Goal: Task Accomplishment & Management: Complete application form

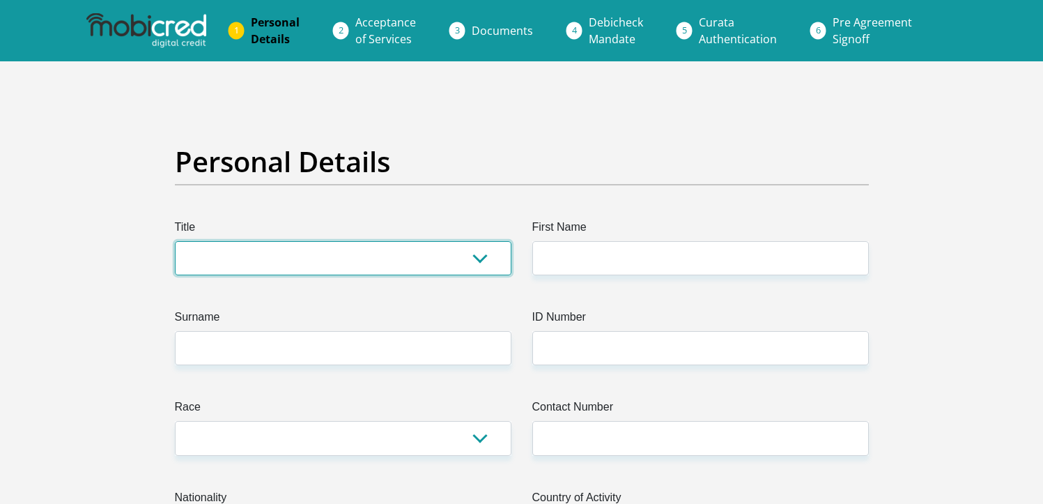
click at [241, 259] on select "Mr Ms Mrs Dr [PERSON_NAME]" at bounding box center [343, 258] width 337 height 34
select select "Mrs"
click at [175, 241] on select "Mr Ms Mrs Dr [PERSON_NAME]" at bounding box center [343, 258] width 337 height 34
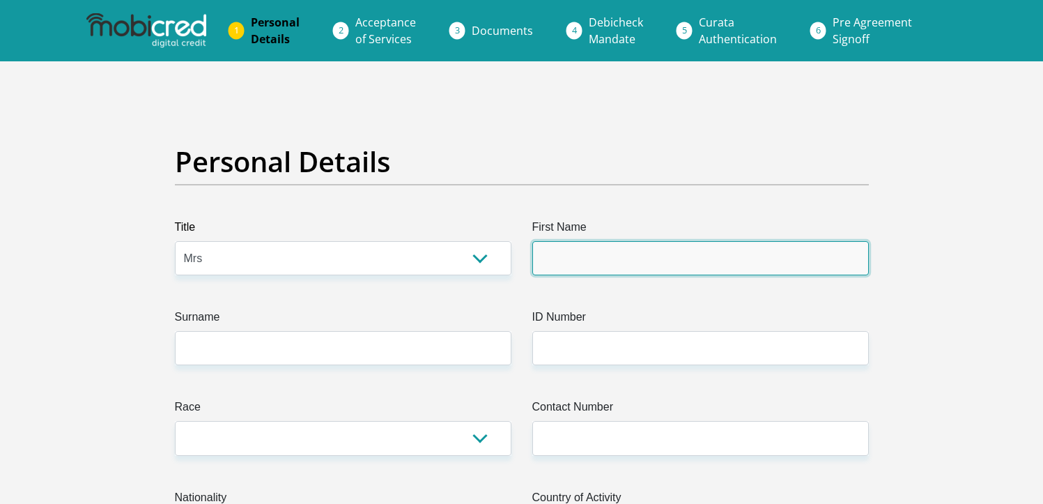
click at [575, 269] on input "First Name" at bounding box center [700, 258] width 337 height 34
type input "a"
type input "Anousca"
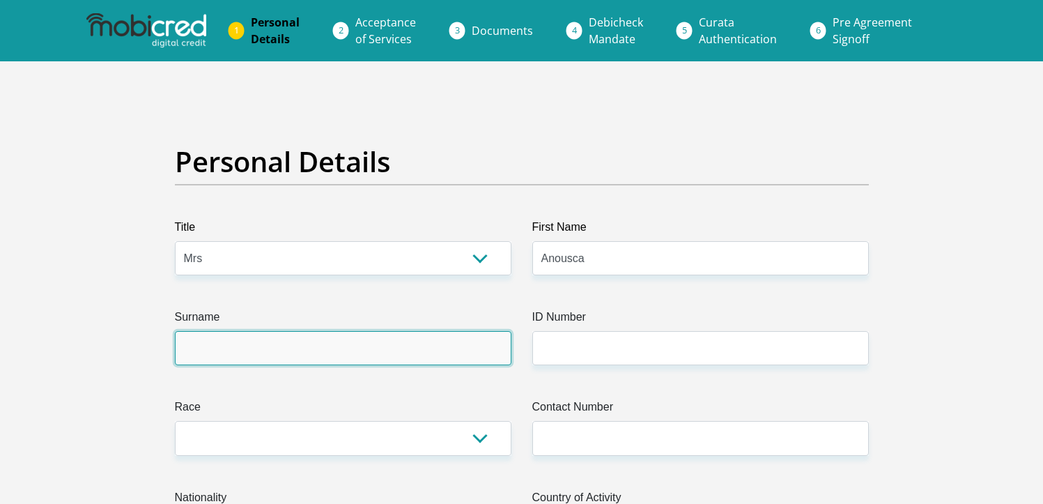
click at [211, 358] on input "Surname" at bounding box center [343, 348] width 337 height 34
type input "[PERSON_NAME]"
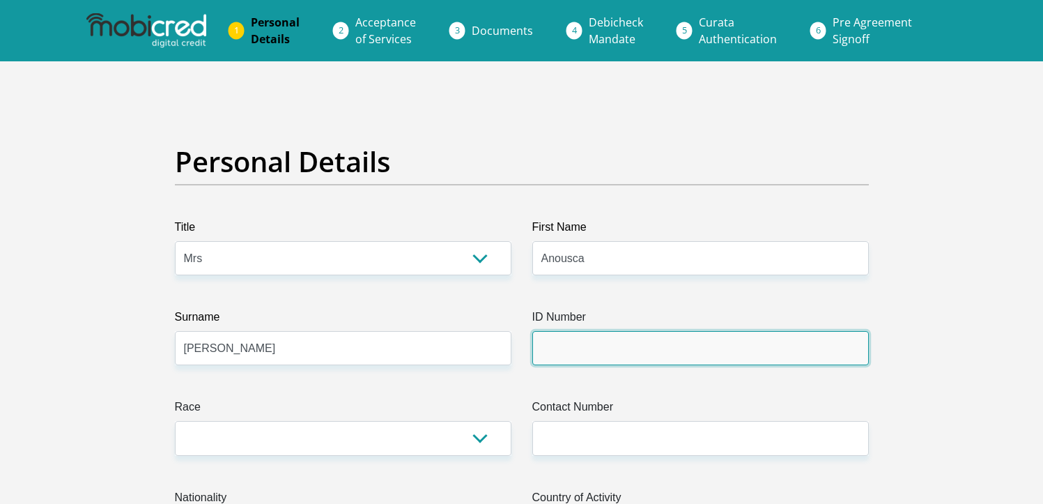
click at [566, 353] on input "ID Number" at bounding box center [700, 348] width 337 height 34
type input "7708050143081"
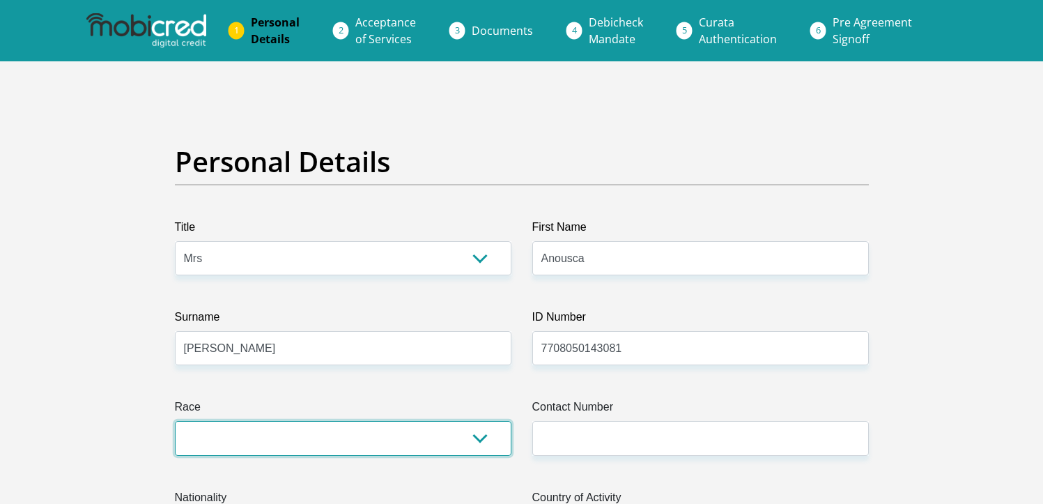
click at [286, 437] on select "Black Coloured Indian White Other" at bounding box center [343, 438] width 337 height 34
select select "2"
click at [175, 421] on select "Black Coloured Indian White Other" at bounding box center [343, 438] width 337 height 34
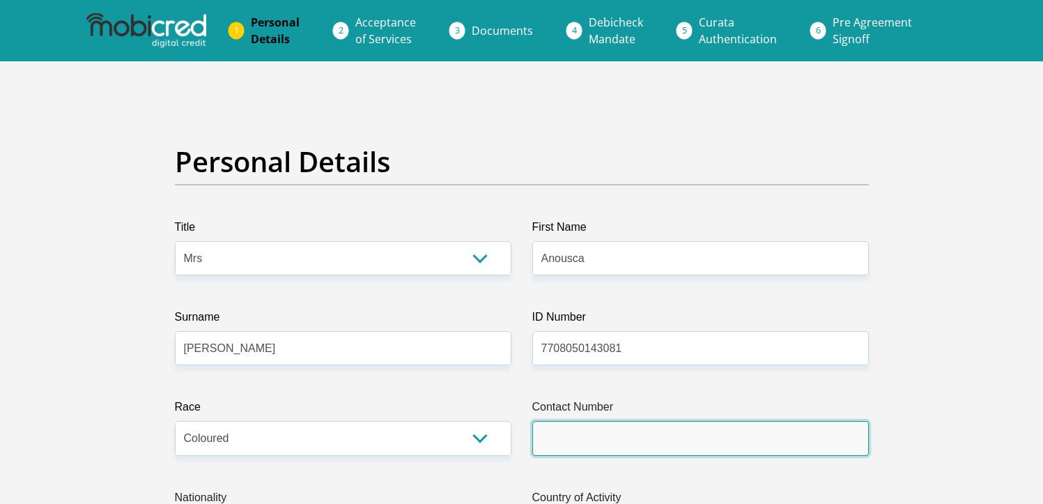
click at [603, 428] on input "Contact Number" at bounding box center [700, 438] width 337 height 34
type input "0844591702"
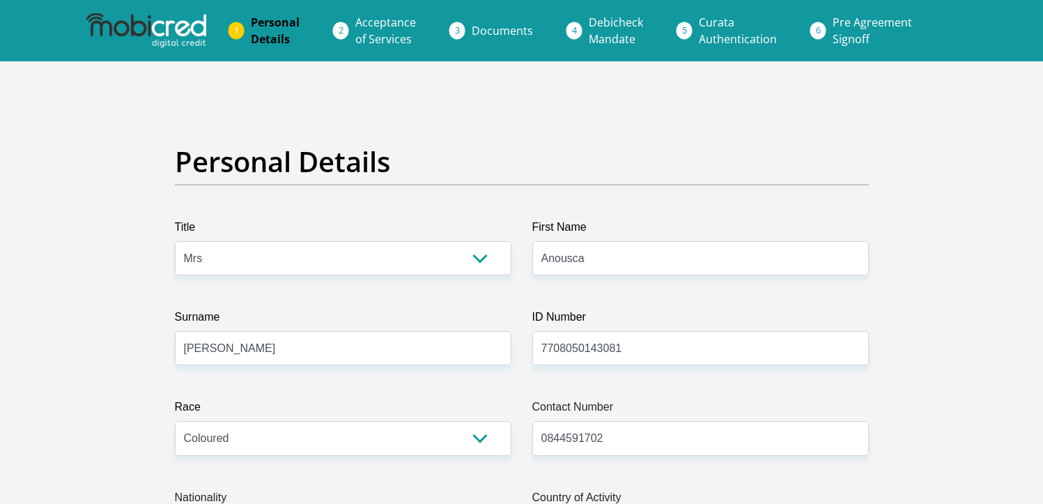
select select "ZAF"
type input "[STREET_ADDRESS][PERSON_NAME]"
type input "Soweto"
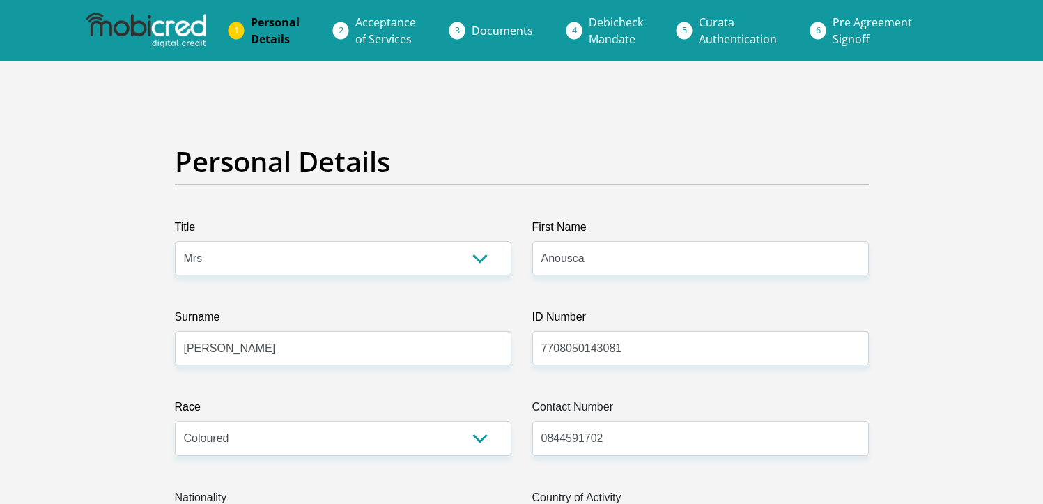
type input "1811"
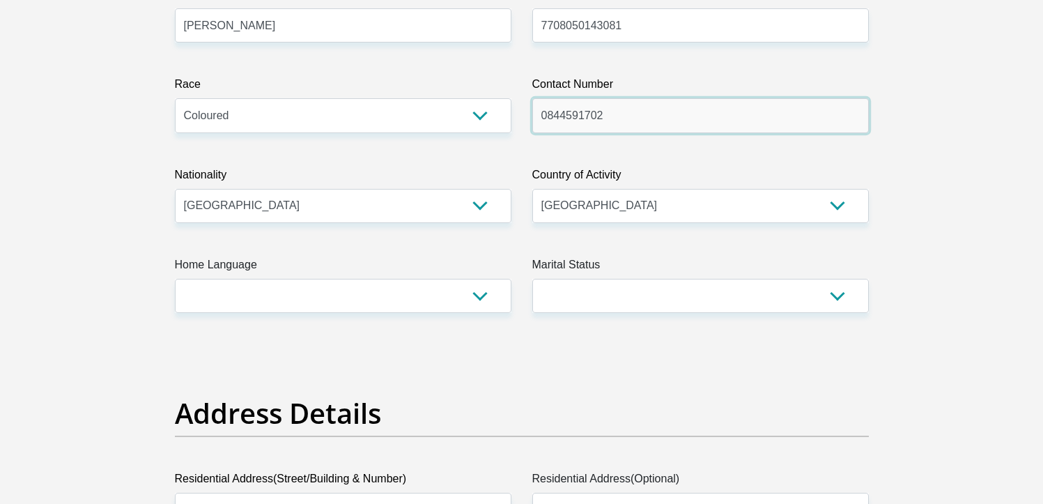
scroll to position [330, 0]
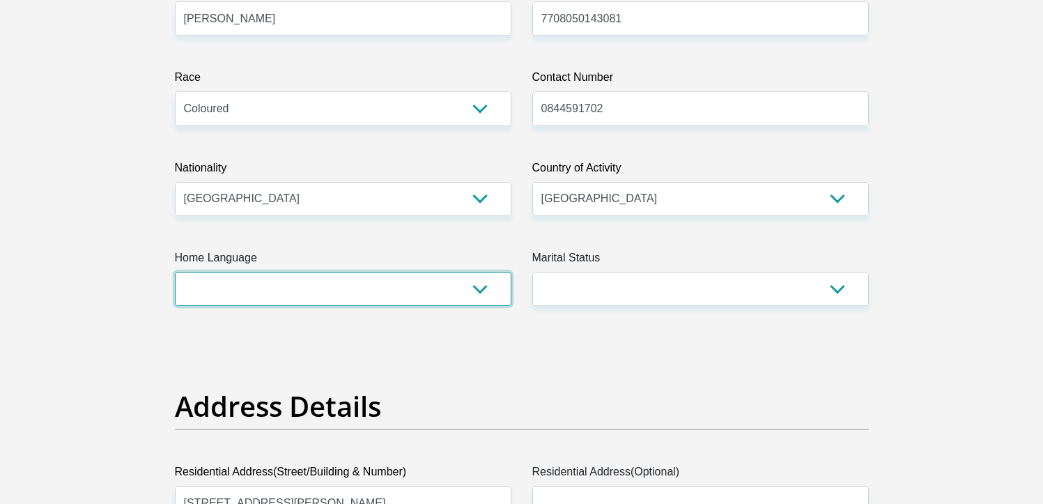
click at [307, 289] on select "Afrikaans English Sepedi South Ndebele Southern Sotho Swati Tsonga Tswana Venda…" at bounding box center [343, 289] width 337 height 34
select select "eng"
click at [175, 272] on select "Afrikaans English Sepedi South Ndebele Southern Sotho Swati Tsonga Tswana Venda…" at bounding box center [343, 289] width 337 height 34
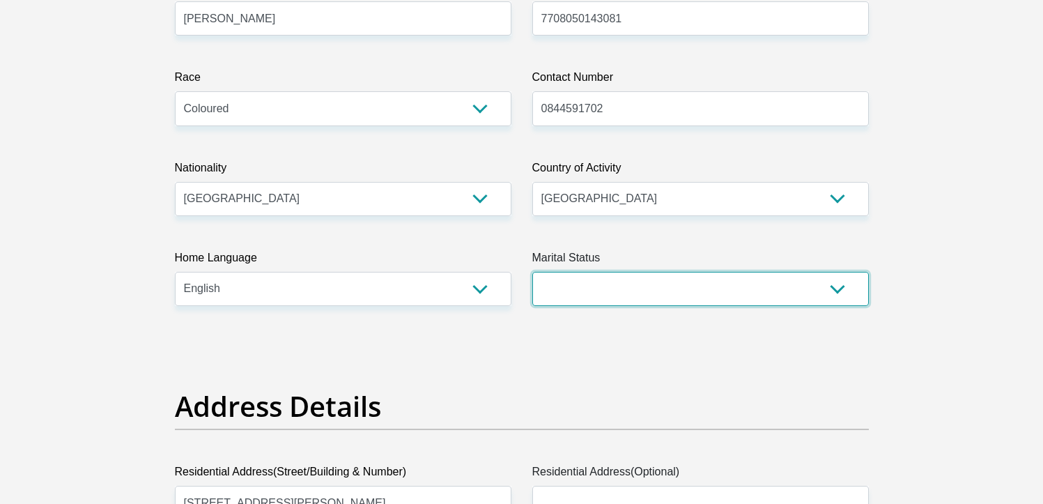
click at [576, 281] on select "Married ANC Single Divorced Widowed Married COP or Customary Law" at bounding box center [700, 289] width 337 height 34
select select "5"
click at [532, 272] on select "Married ANC Single Divorced Widowed Married COP or Customary Law" at bounding box center [700, 289] width 337 height 34
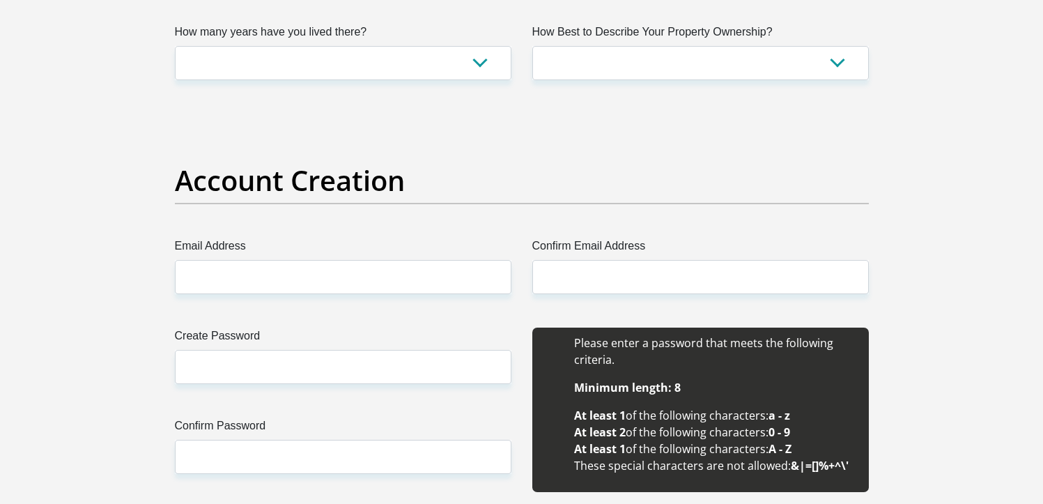
scroll to position [1112, 0]
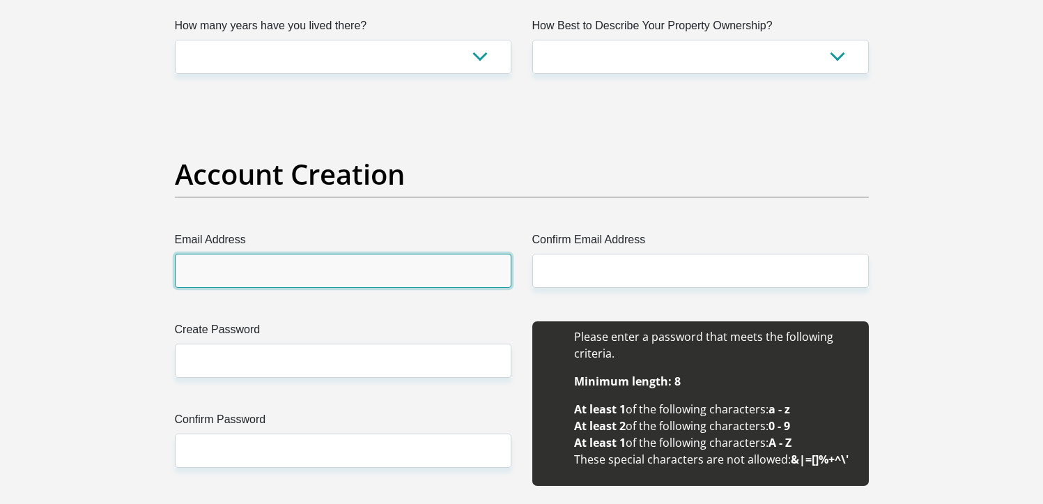
click at [267, 260] on input "Email Address" at bounding box center [343, 271] width 337 height 34
type input "[EMAIL_ADDRESS][DOMAIN_NAME]"
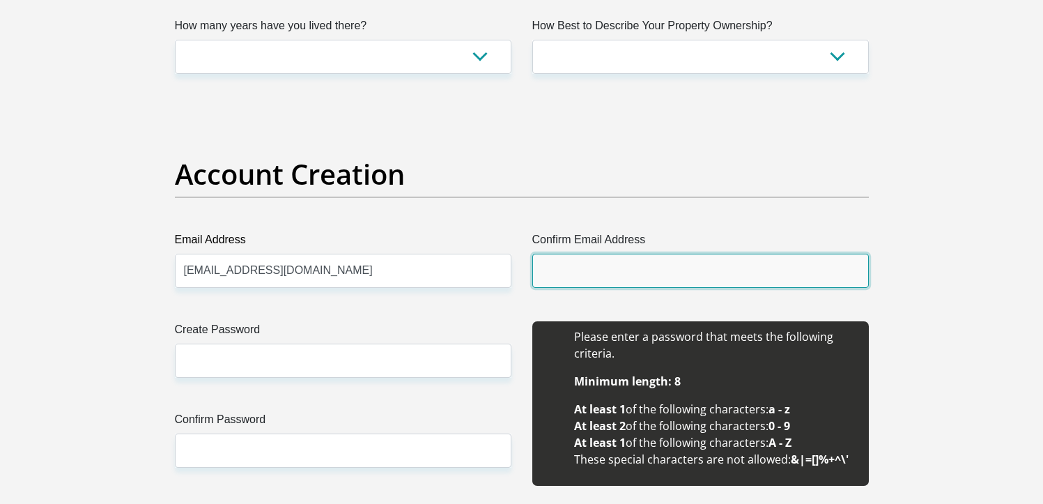
click at [555, 268] on input "Confirm Email Address" at bounding box center [700, 271] width 337 height 34
click at [572, 281] on input "Confirm Email Address" at bounding box center [700, 271] width 337 height 34
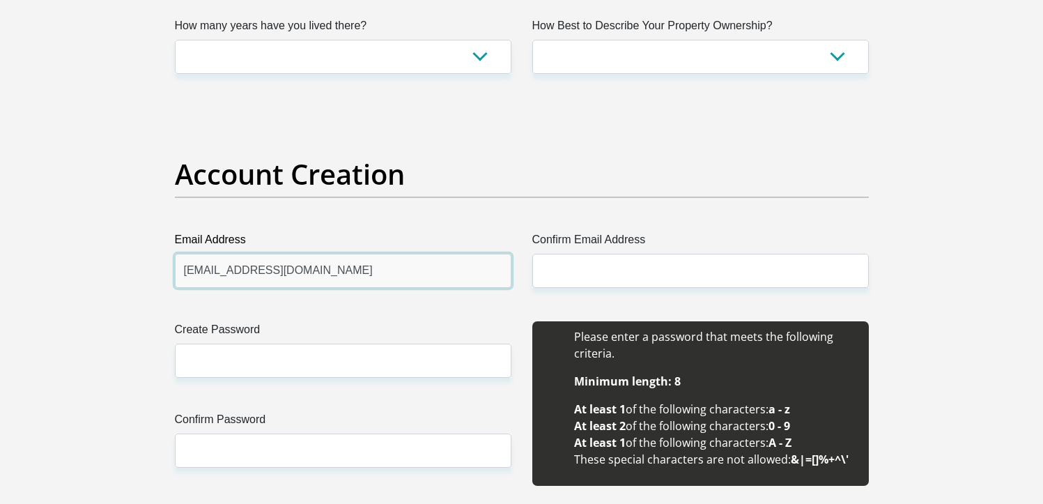
click at [378, 258] on input "[EMAIL_ADDRESS][DOMAIN_NAME]" at bounding box center [343, 271] width 337 height 34
drag, startPoint x: 367, startPoint y: 270, endPoint x: 212, endPoint y: 250, distance: 155.9
click at [212, 250] on div "Email Address [EMAIL_ADDRESS][DOMAIN_NAME]" at bounding box center [343, 259] width 337 height 56
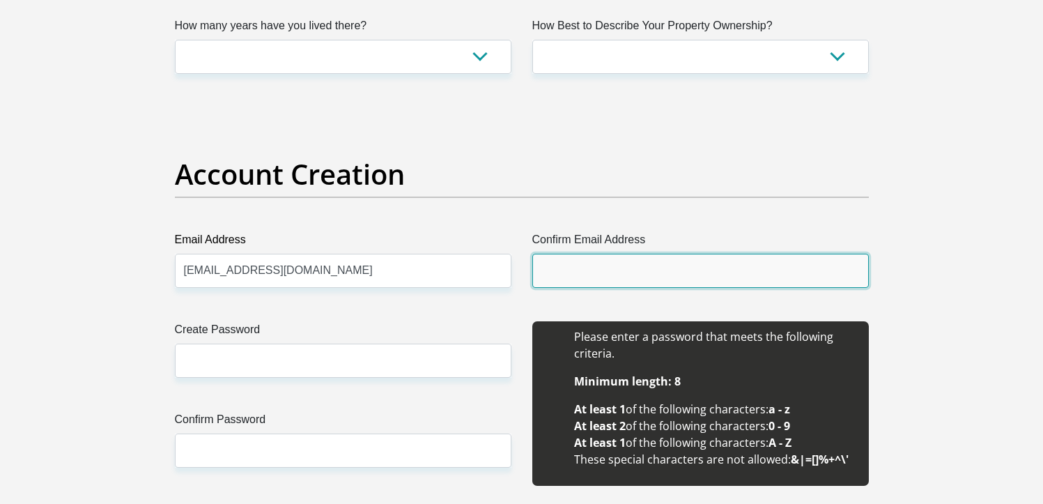
click at [578, 268] on input "Confirm Email Address" at bounding box center [700, 271] width 337 height 34
paste input "[EMAIL_ADDRESS][DOMAIN_NAME]"
type input "[EMAIL_ADDRESS][DOMAIN_NAME]"
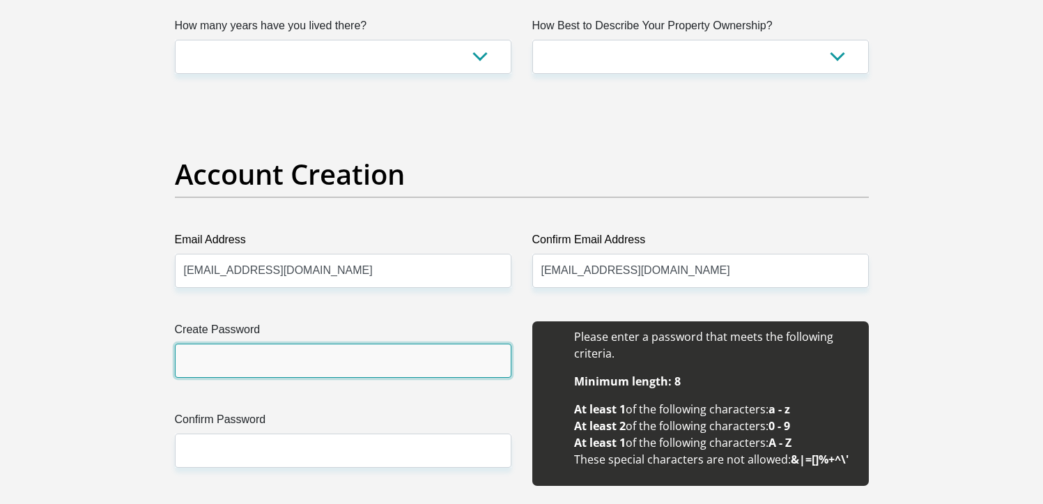
click at [221, 359] on input "Create Password" at bounding box center [343, 360] width 337 height 34
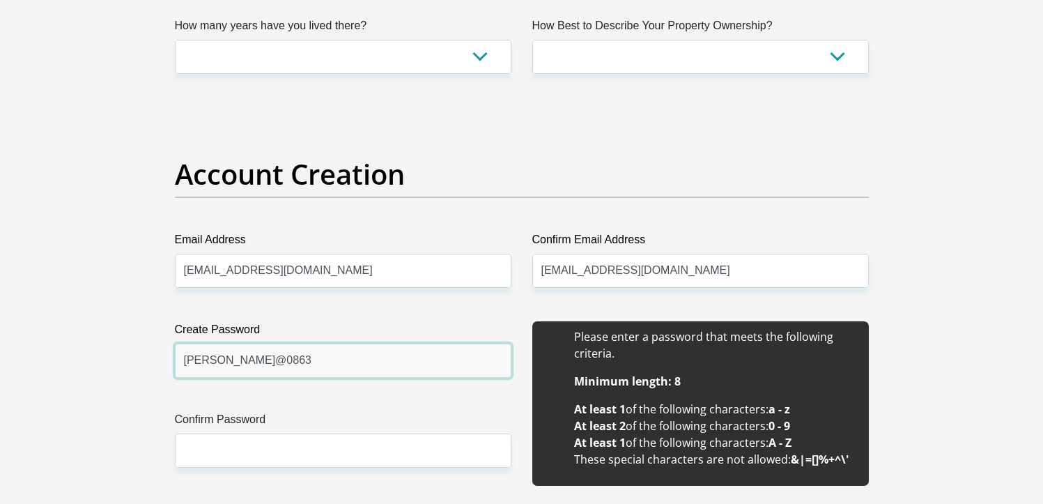
drag, startPoint x: 261, startPoint y: 360, endPoint x: 75, endPoint y: 358, distance: 186.0
type input "[PERSON_NAME]@0863"
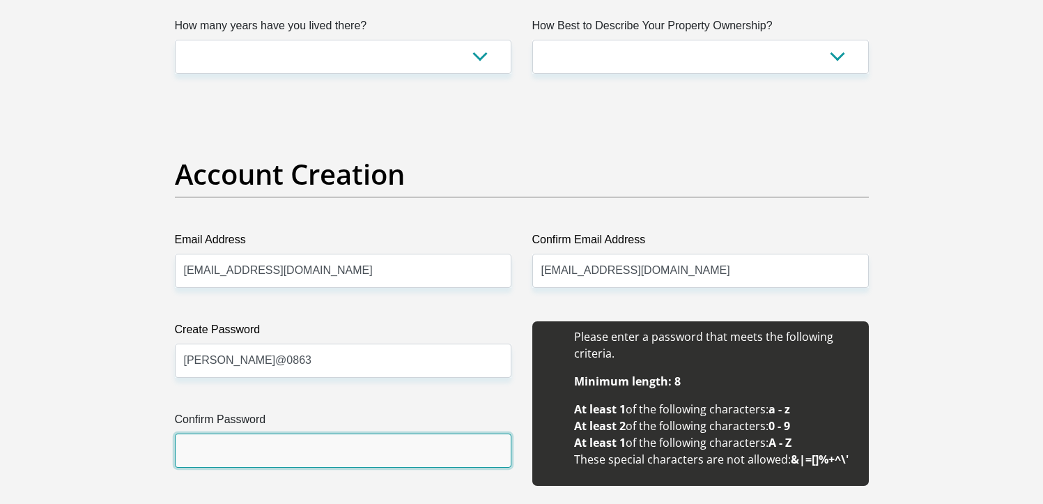
click at [196, 455] on input "Confirm Password" at bounding box center [343, 450] width 337 height 34
paste input "[PERSON_NAME]@0863"
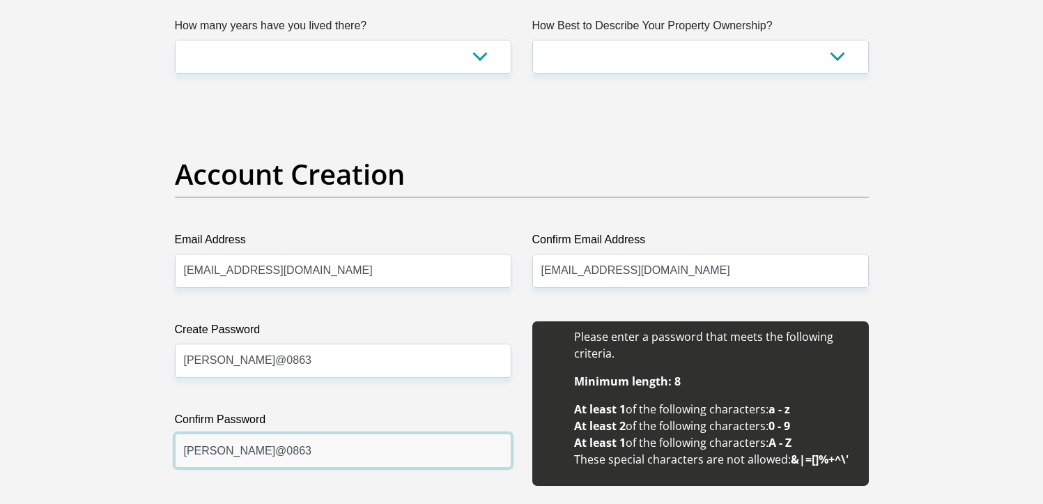
type input "[PERSON_NAME]@0863"
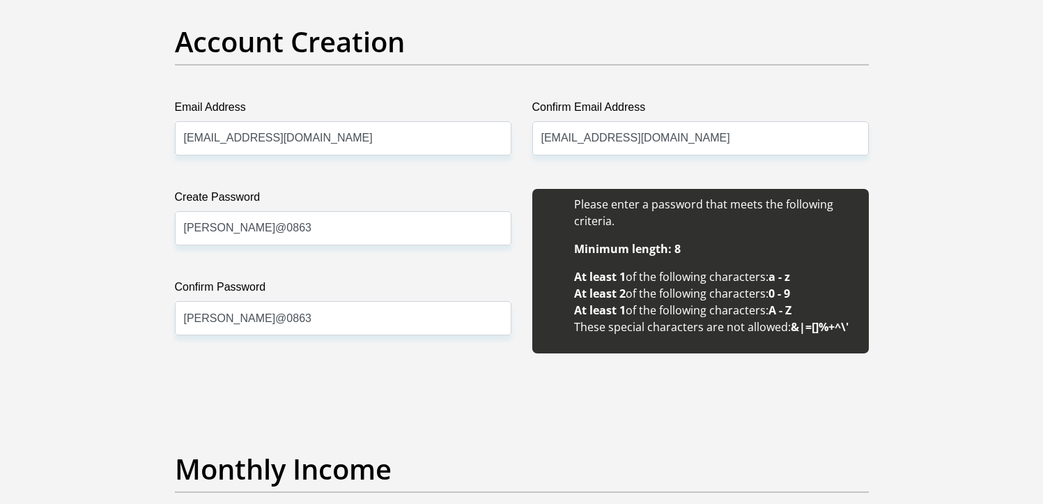
scroll to position [1437, 0]
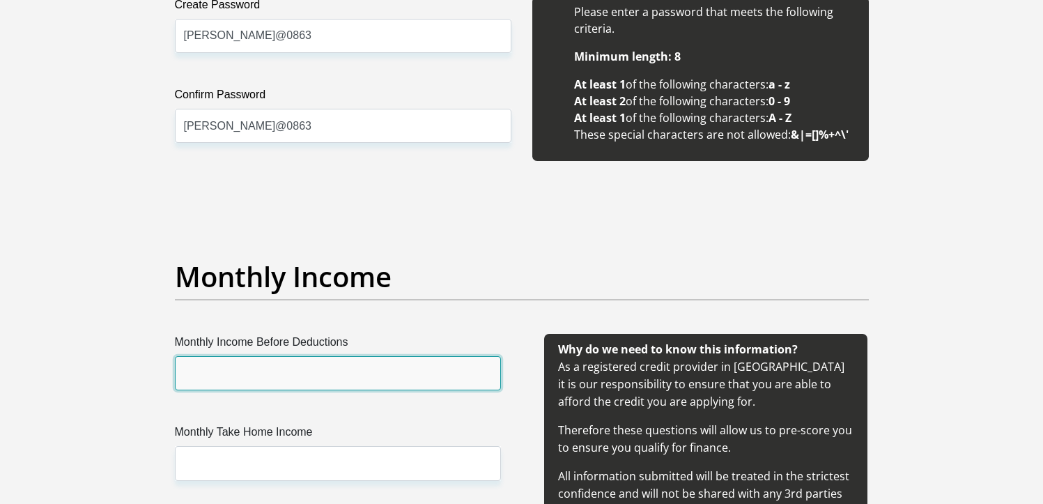
click at [249, 383] on input "Monthly Income Before Deductions" at bounding box center [338, 373] width 326 height 34
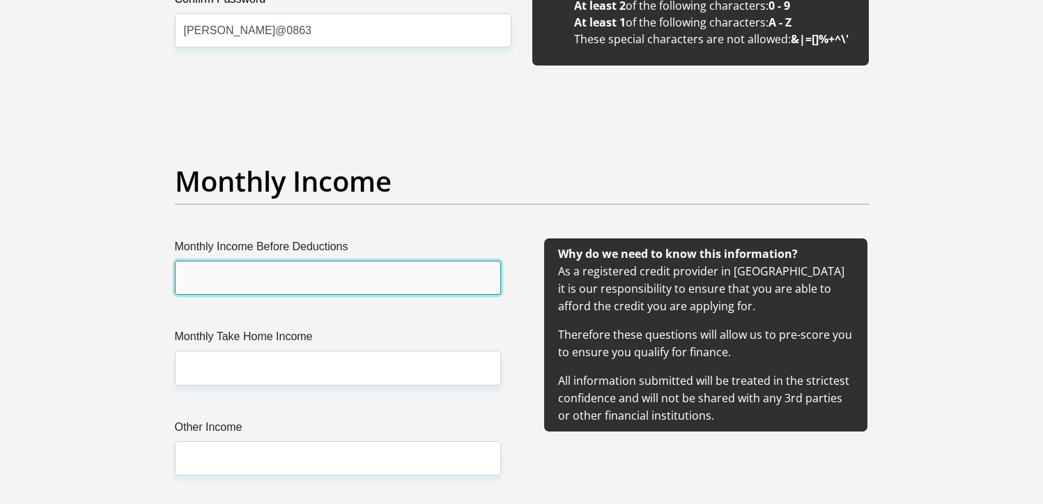
scroll to position [1536, 0]
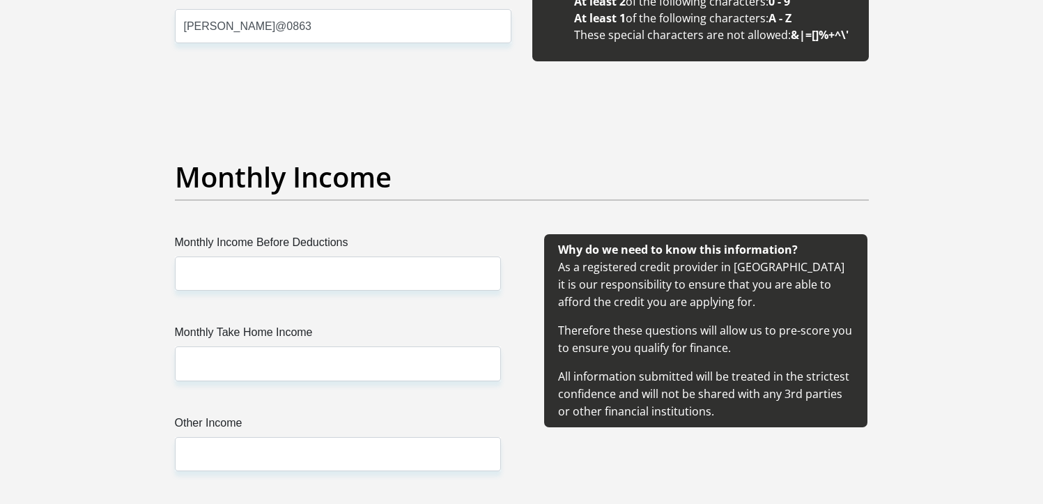
click at [250, 291] on div "Monthly Income Before Deductions Monthly Take Home Income Other Income" at bounding box center [338, 369] width 368 height 270
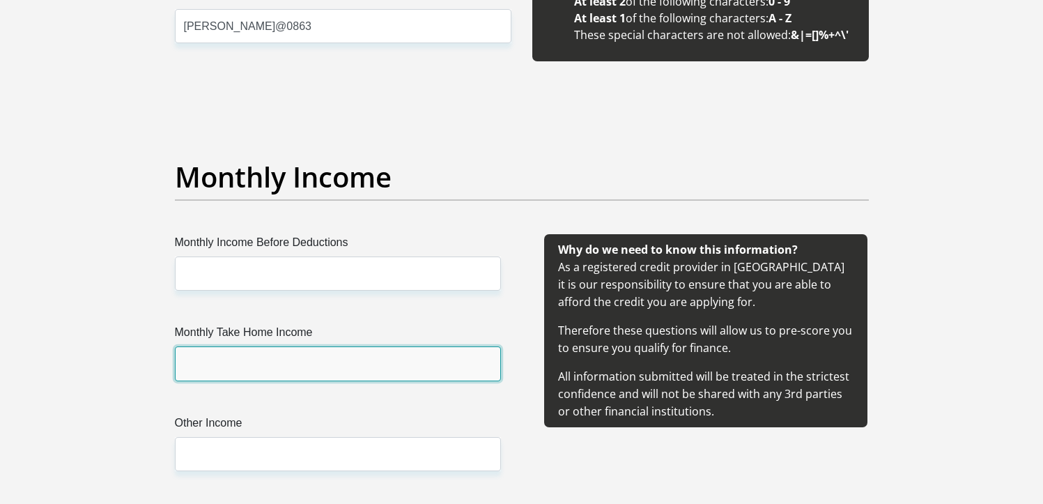
click at [245, 362] on input "Monthly Take Home Income" at bounding box center [338, 363] width 326 height 34
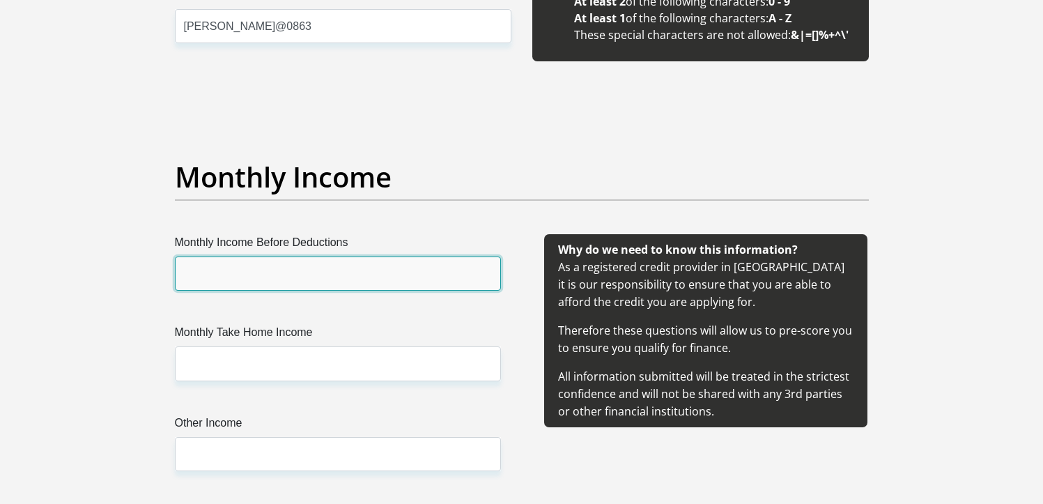
click at [203, 275] on input "Monthly Income Before Deductions" at bounding box center [338, 273] width 326 height 34
type input "30000"
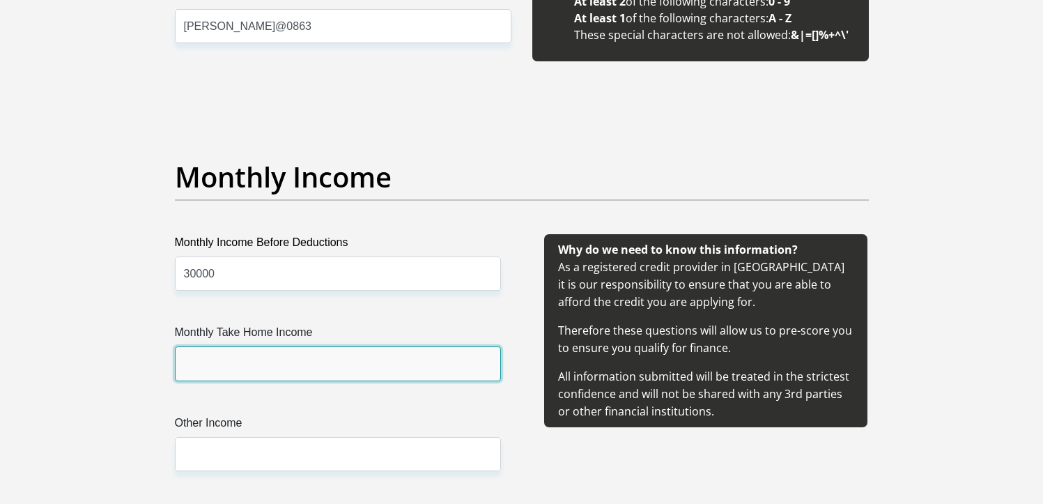
click at [210, 355] on input "Monthly Take Home Income" at bounding box center [338, 363] width 326 height 34
type input "23000"
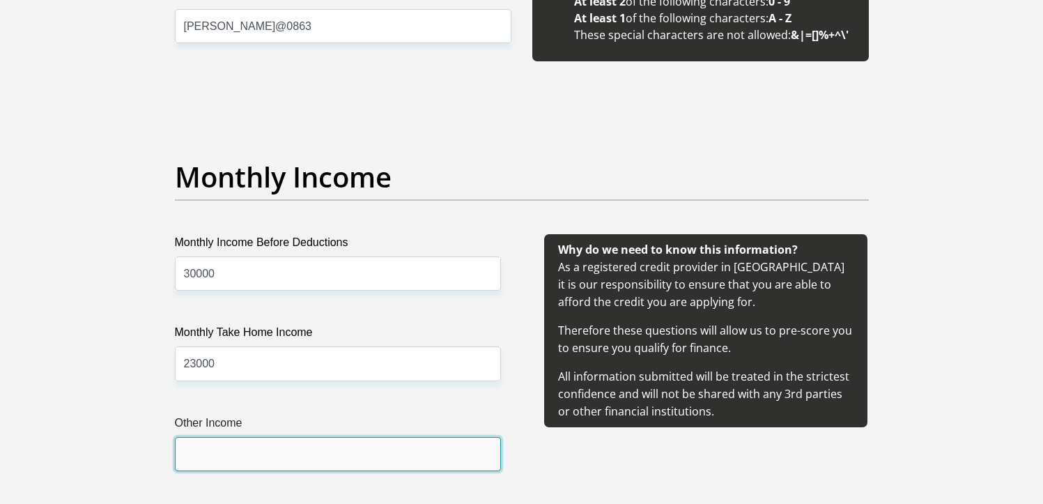
click at [225, 460] on input "Other Income" at bounding box center [338, 454] width 326 height 34
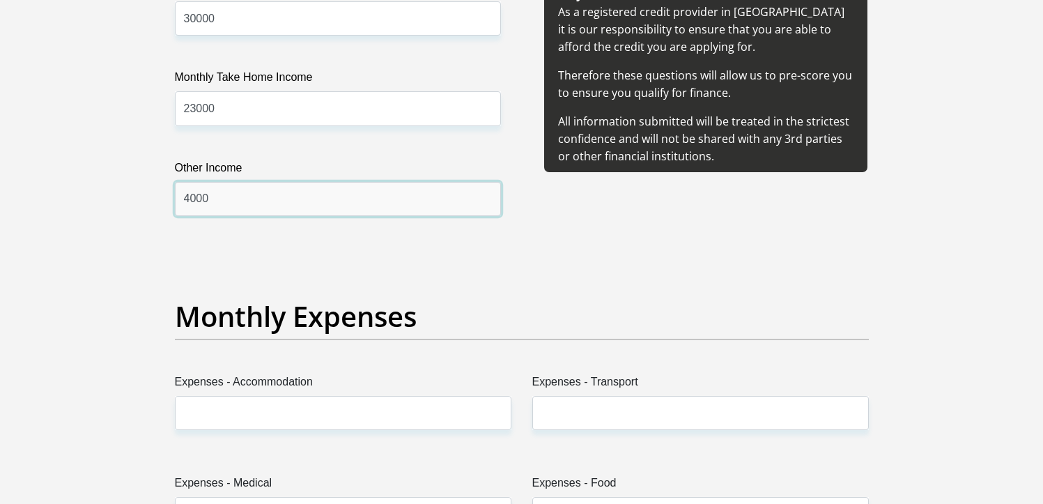
scroll to position [1804, 0]
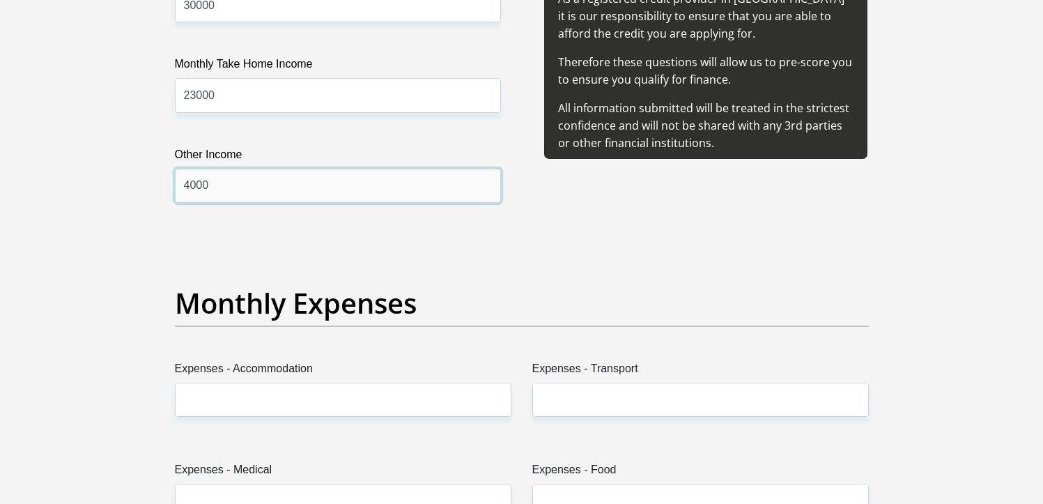
type input "4000"
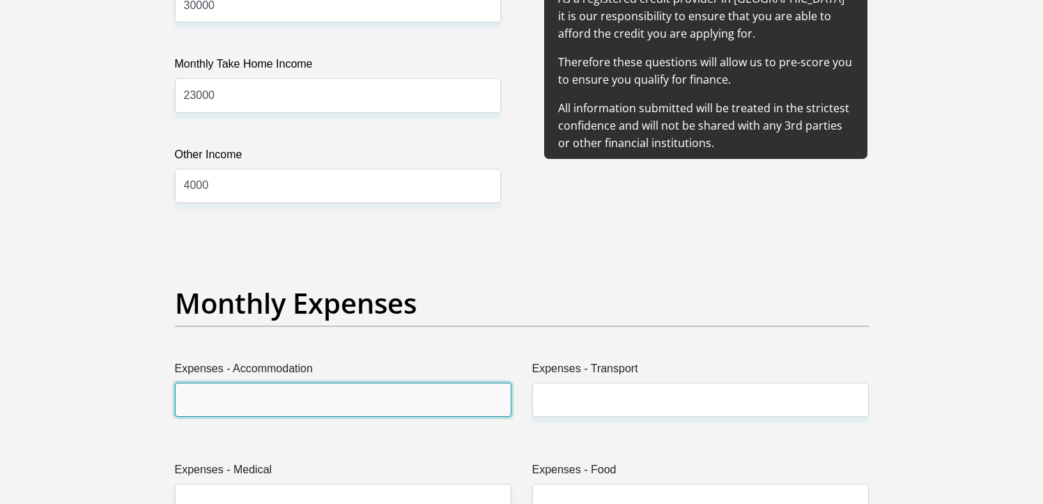
click at [367, 399] on input "Expenses - Accommodation" at bounding box center [343, 399] width 337 height 34
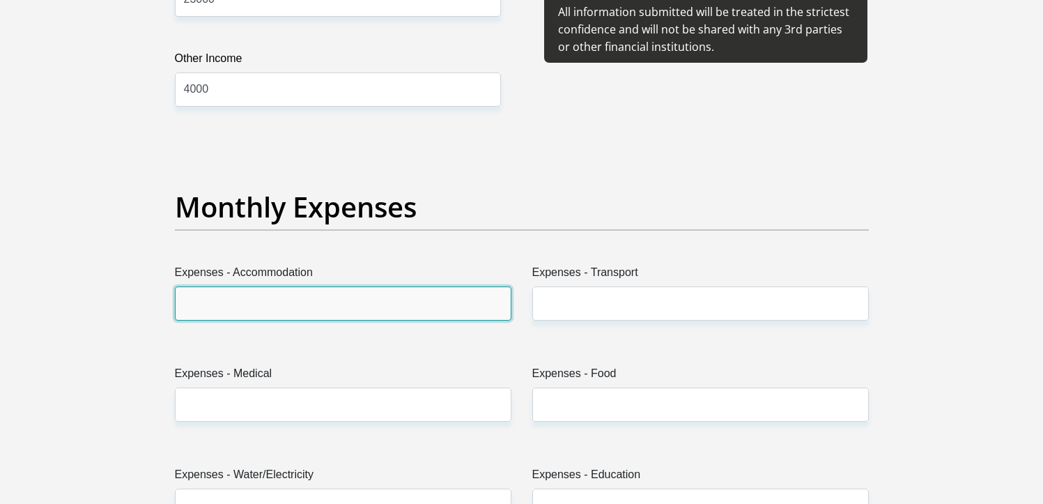
scroll to position [1373, 0]
